Goal: Information Seeking & Learning: Learn about a topic

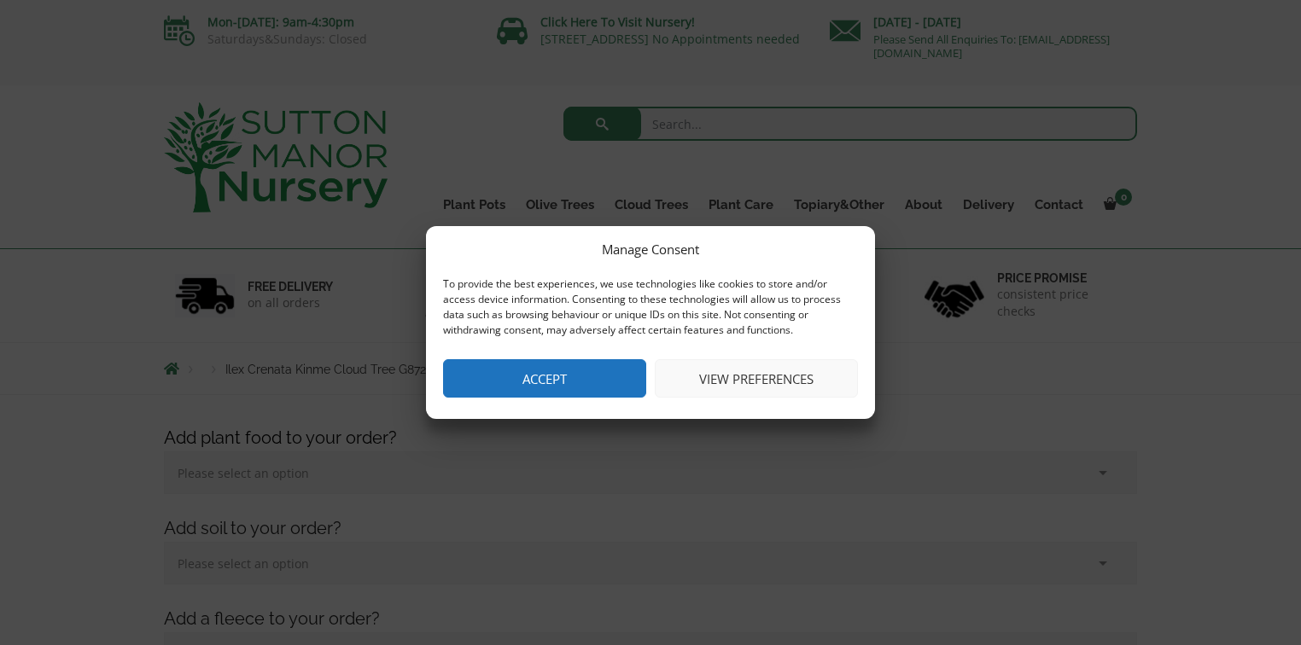
click at [558, 393] on button "Accept" at bounding box center [544, 378] width 203 height 38
click at [558, 393] on div "Products Ilex Crenata Kinme Cloud Tree G872" at bounding box center [650, 368] width 999 height 51
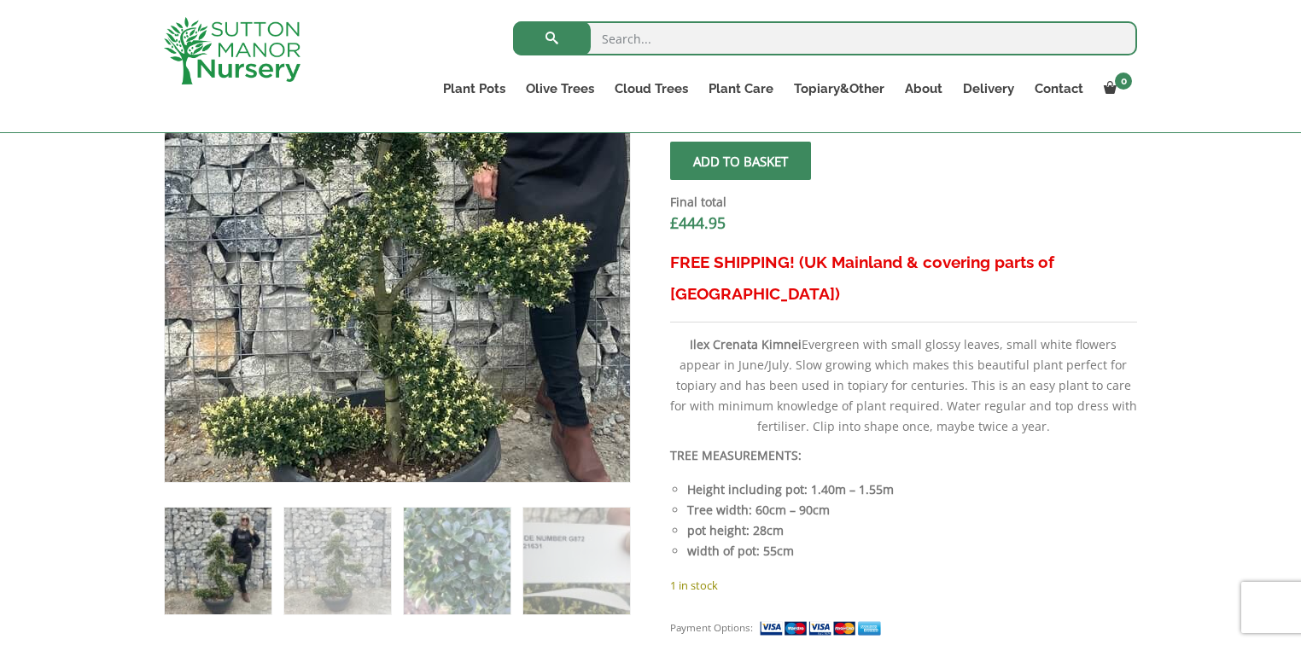
scroll to position [683, 0]
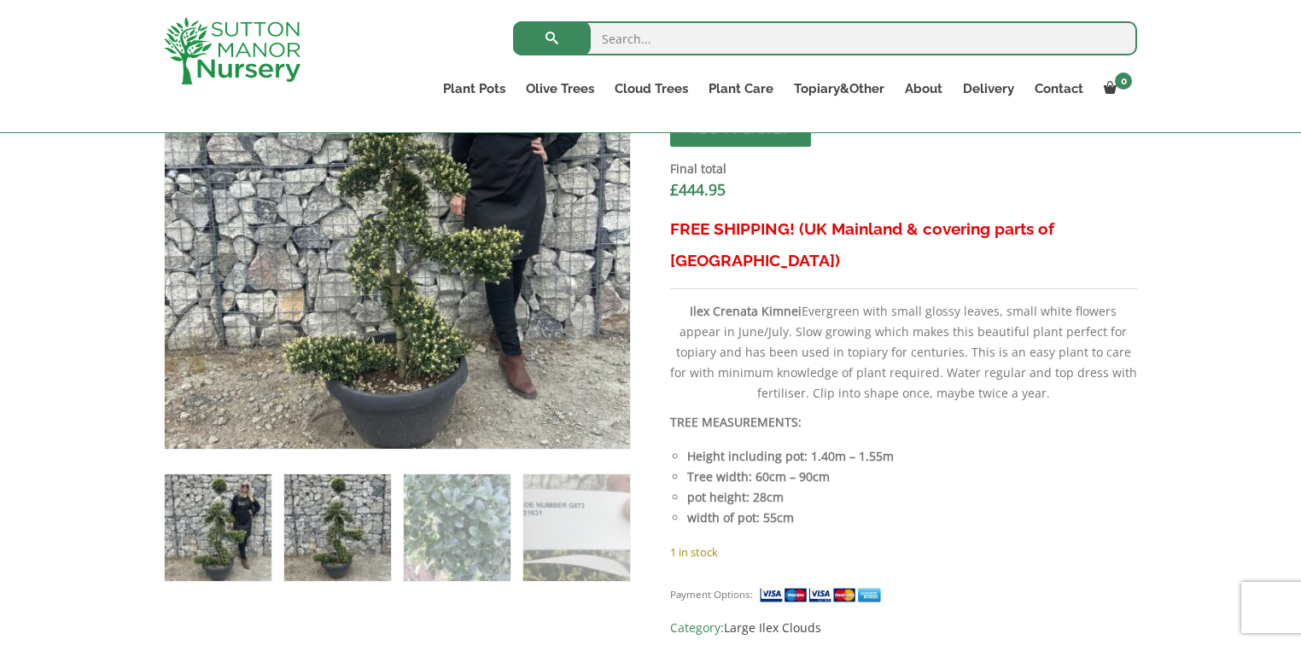
click at [355, 514] on img at bounding box center [337, 528] width 107 height 107
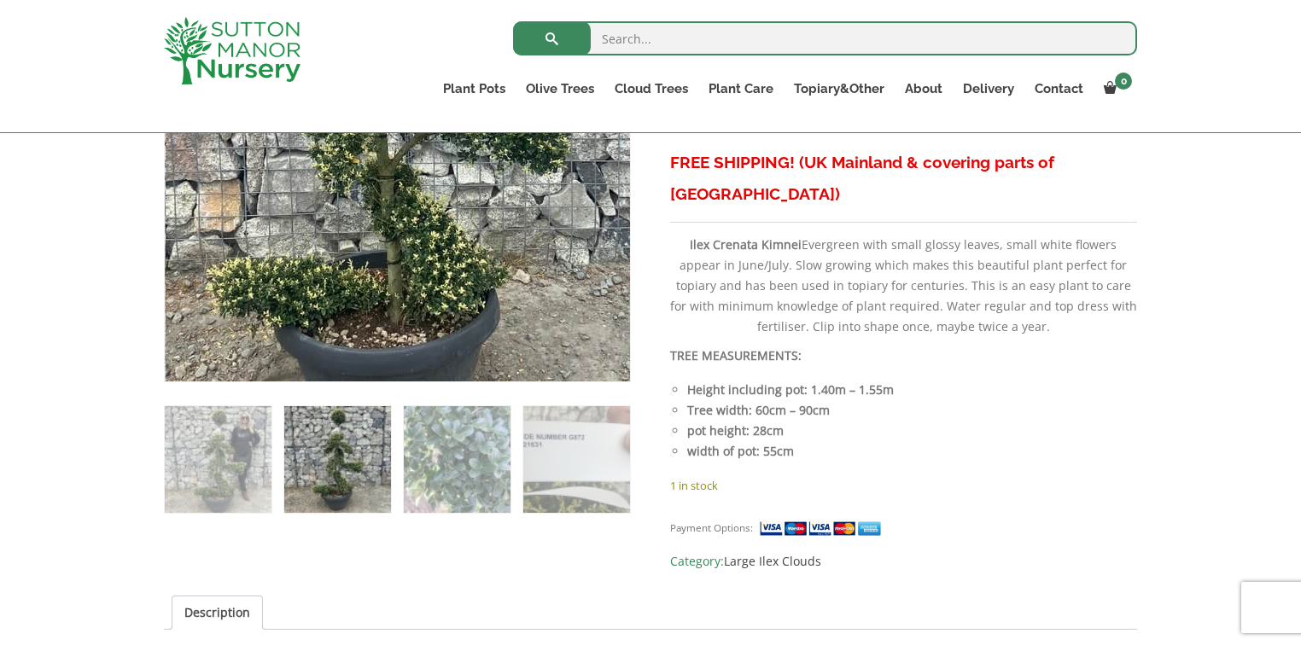
scroll to position [820, 0]
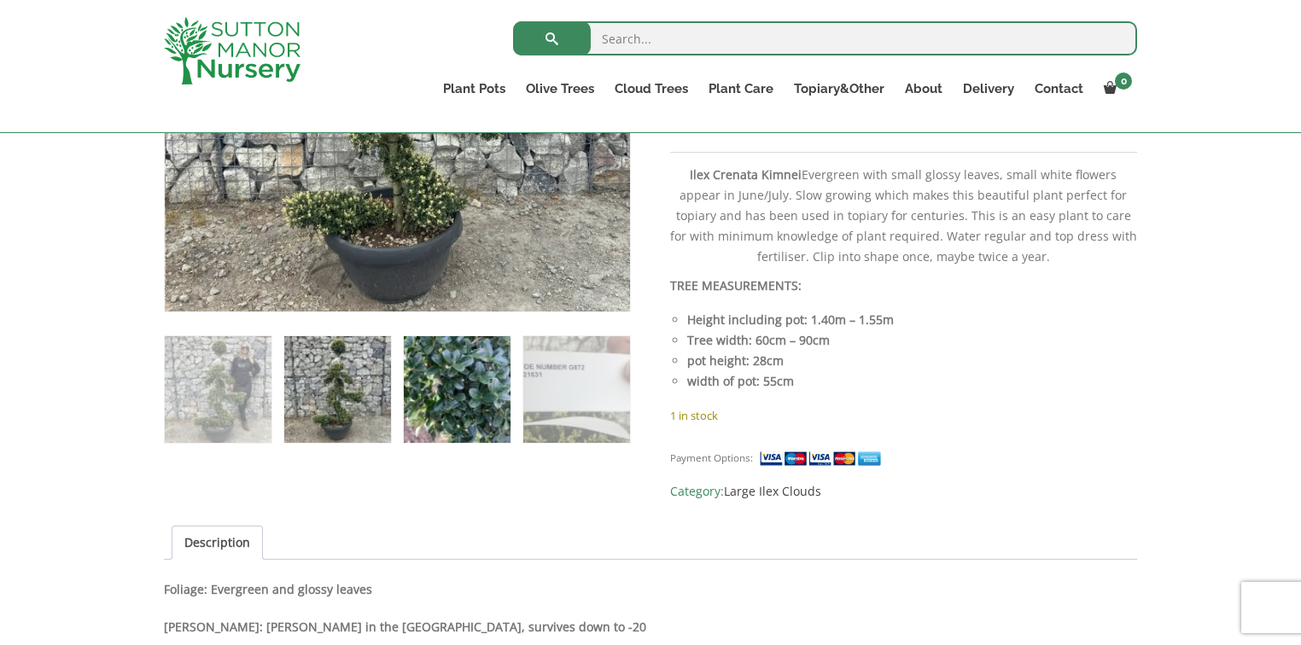
click at [461, 403] on img at bounding box center [457, 389] width 107 height 107
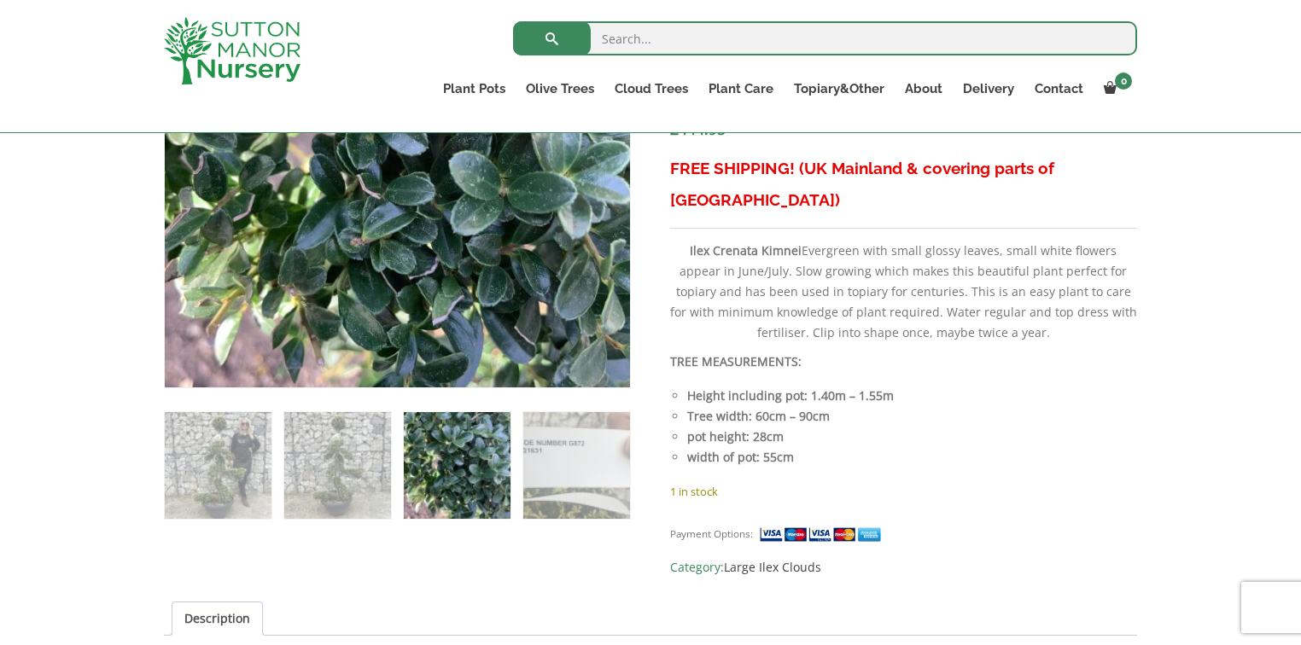
scroll to position [751, 0]
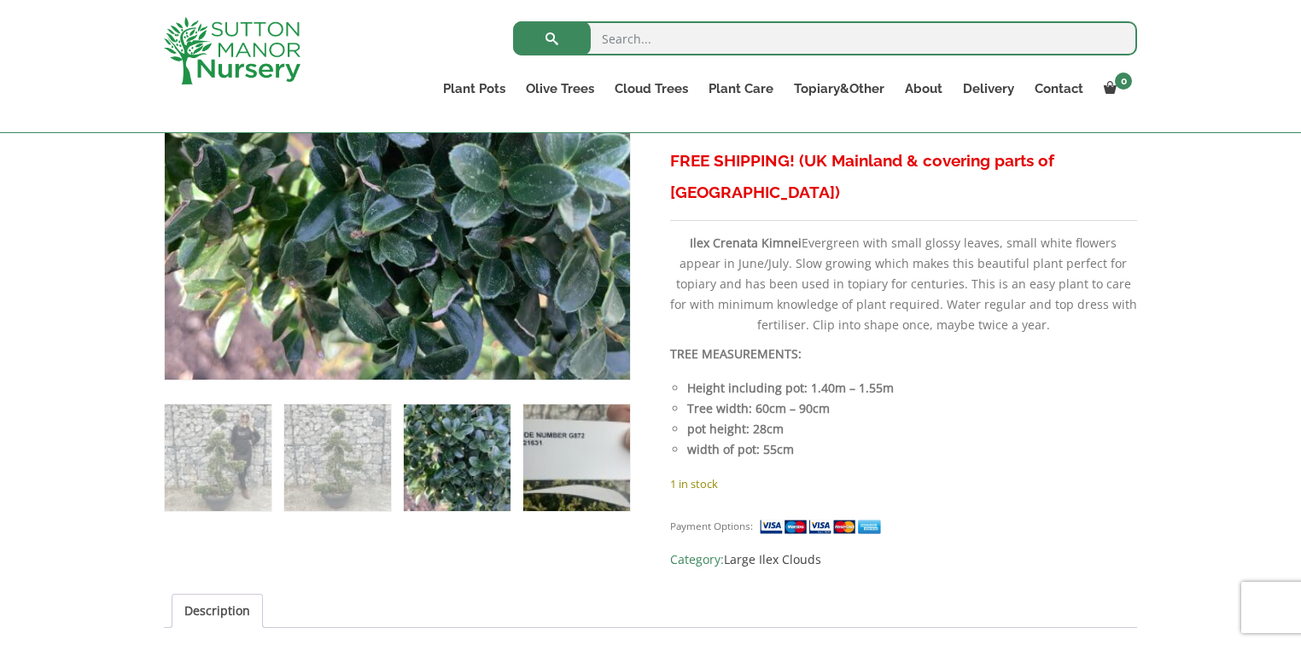
click at [567, 464] on img at bounding box center [576, 458] width 107 height 107
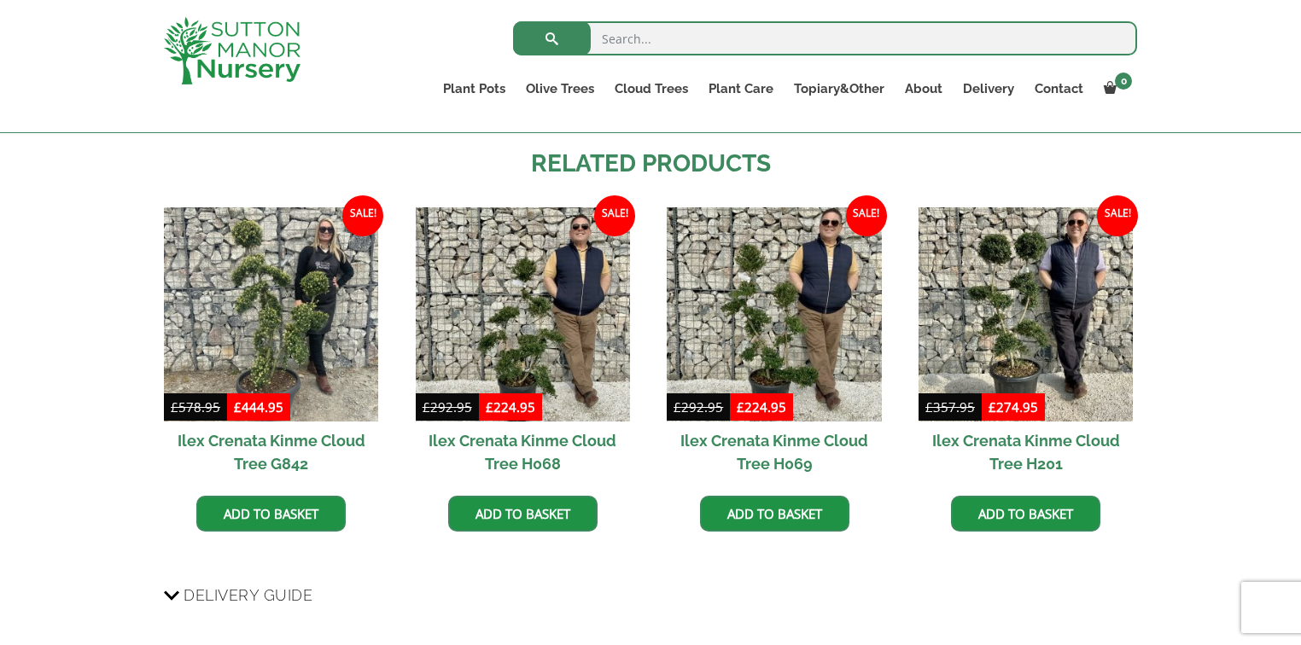
scroll to position [1639, 0]
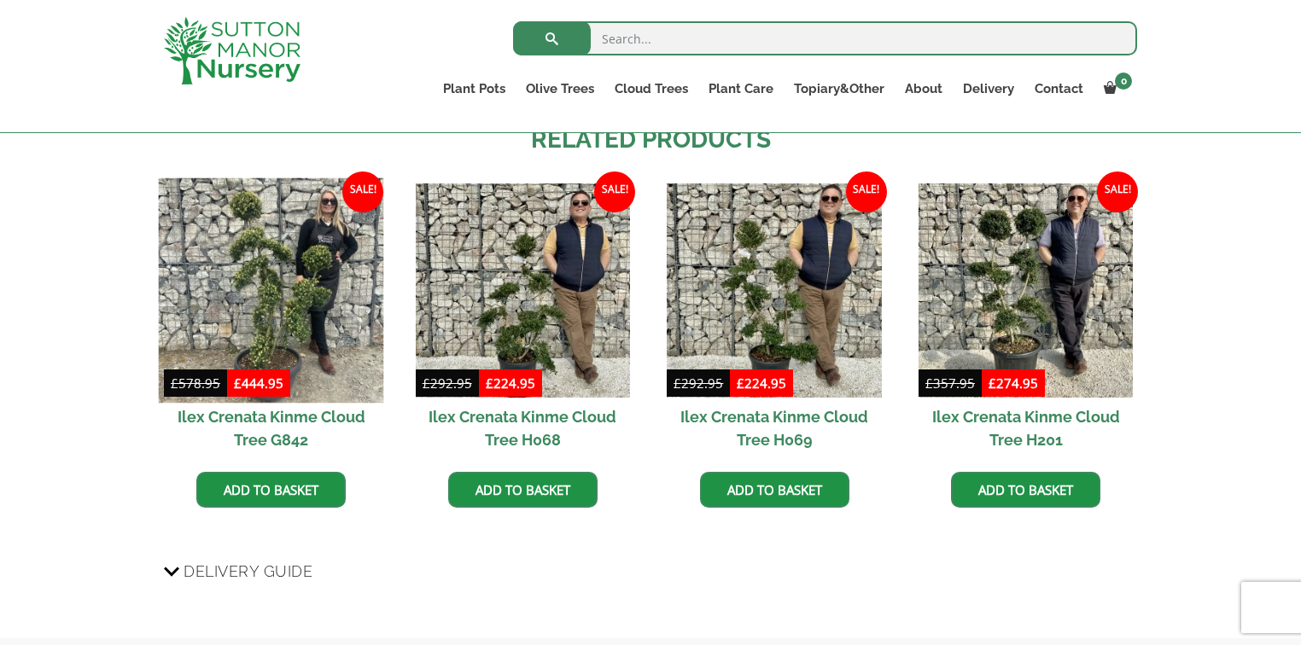
click at [299, 260] on img at bounding box center [271, 290] width 225 height 225
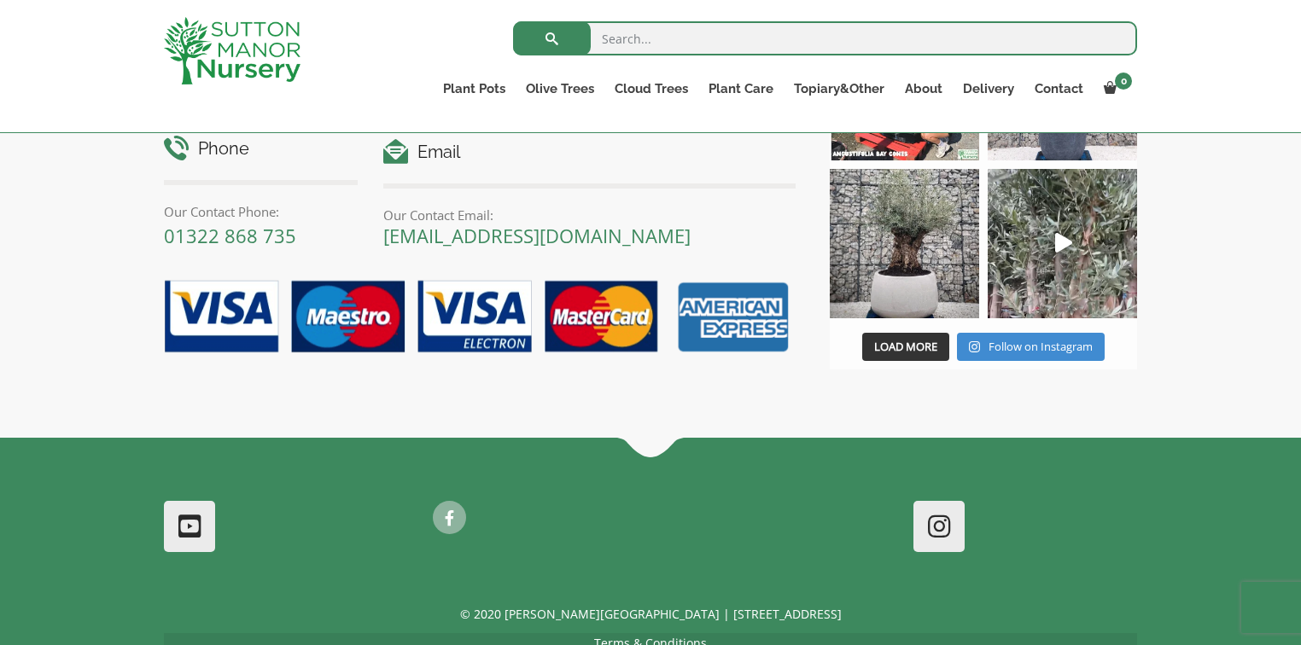
scroll to position [2206, 0]
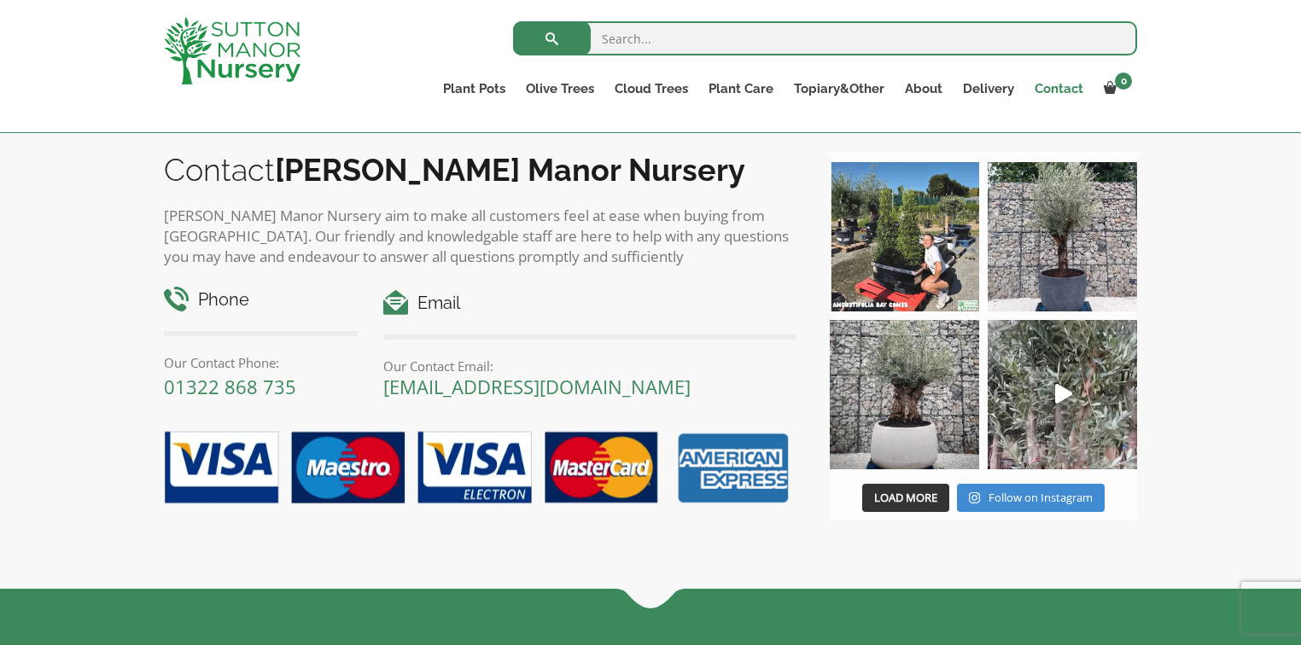
click at [1066, 85] on link "Contact" at bounding box center [1059, 89] width 69 height 24
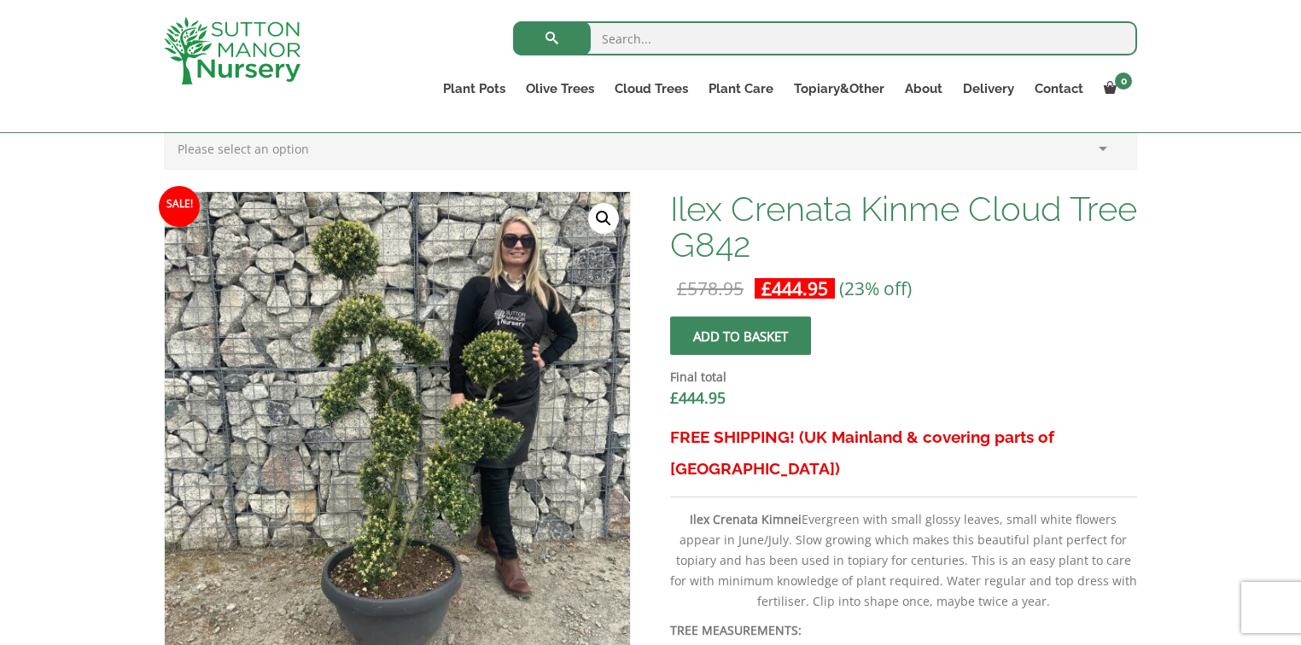
scroll to position [478, 0]
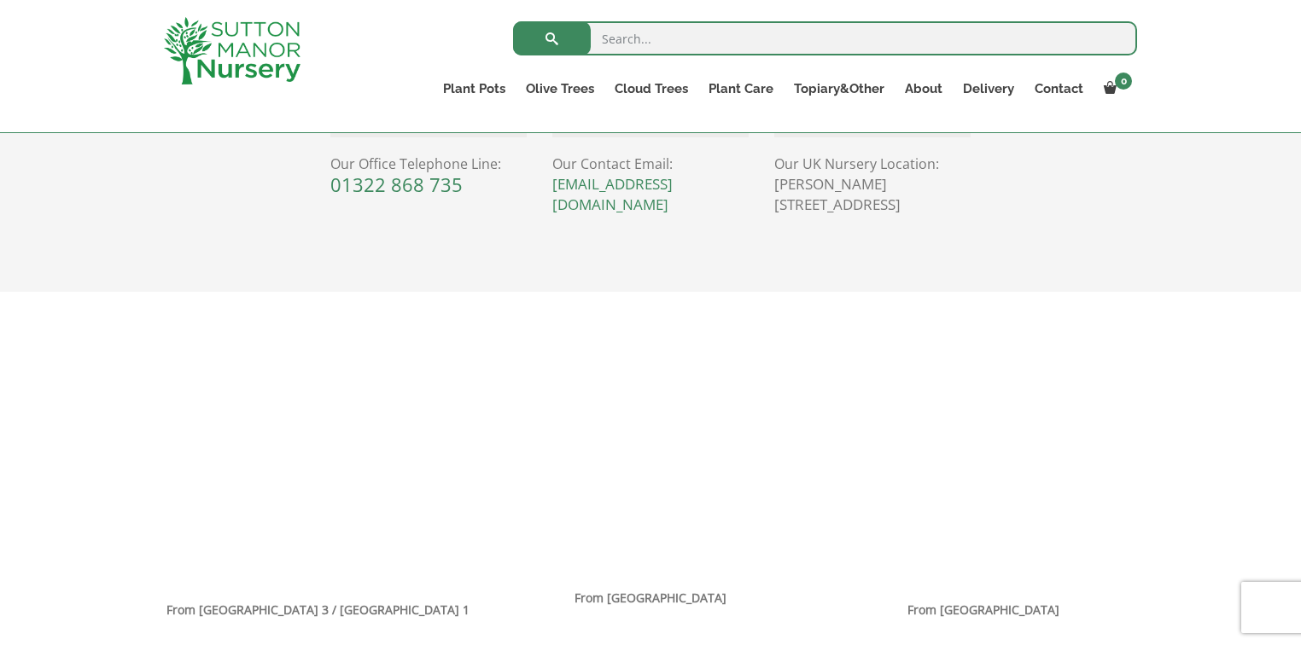
scroll to position [888, 0]
